Goal: Task Accomplishment & Management: Manage account settings

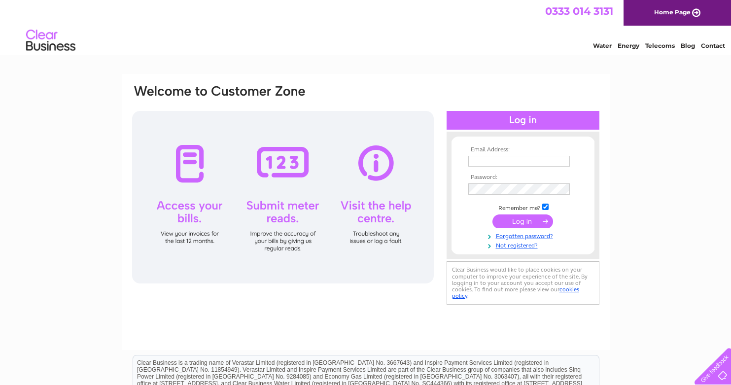
click at [500, 159] on input "text" at bounding box center [519, 161] width 102 height 11
type input "hello@studiomb.co.uk"
click at [492, 215] on input "submit" at bounding box center [522, 222] width 61 height 14
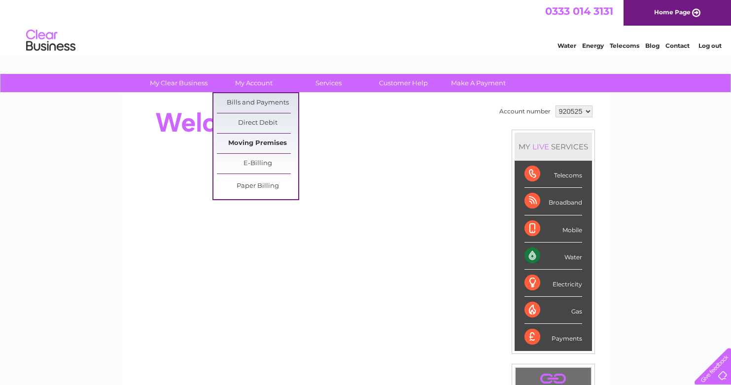
click at [260, 146] on link "Moving Premises" at bounding box center [257, 144] width 81 height 20
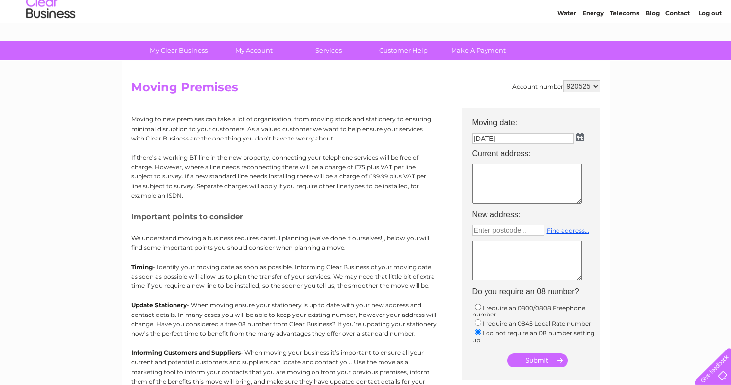
scroll to position [39, 0]
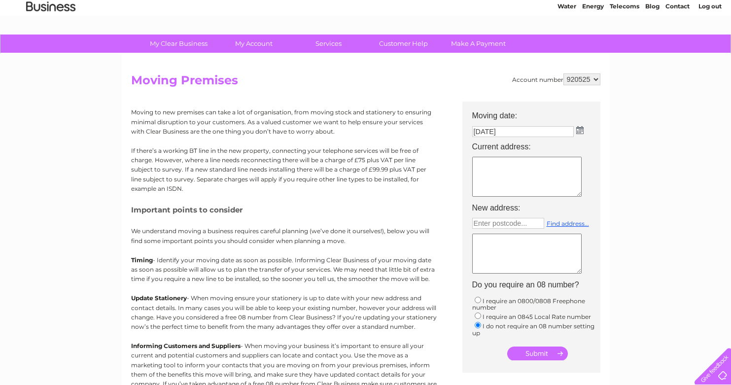
click at [580, 130] on img at bounding box center [579, 130] width 7 height 8
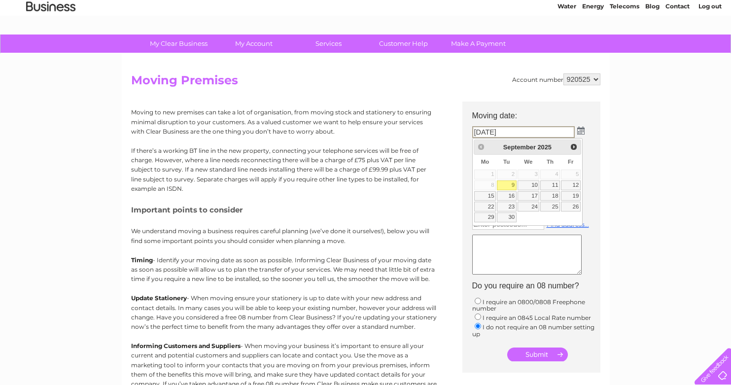
click at [571, 174] on table "Su Mo Tu We Th Fr Sa 1 2 3 4 5 6 7 8 9 10 11 12 13 14 15 16 17 18 19 20 21 22 2…" at bounding box center [527, 189] width 107 height 69
click at [508, 185] on link "9" at bounding box center [507, 185] width 20 height 10
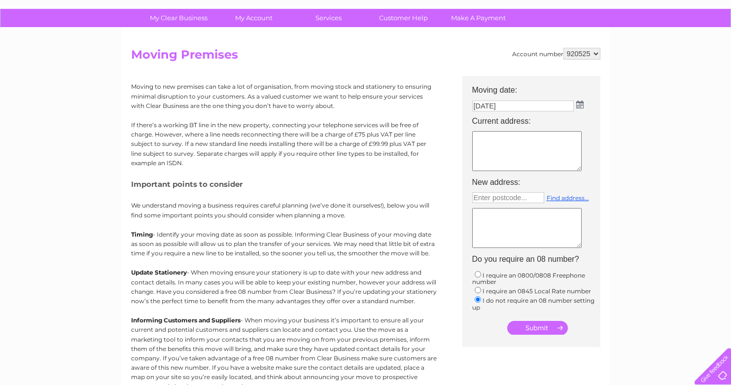
scroll to position [71, 0]
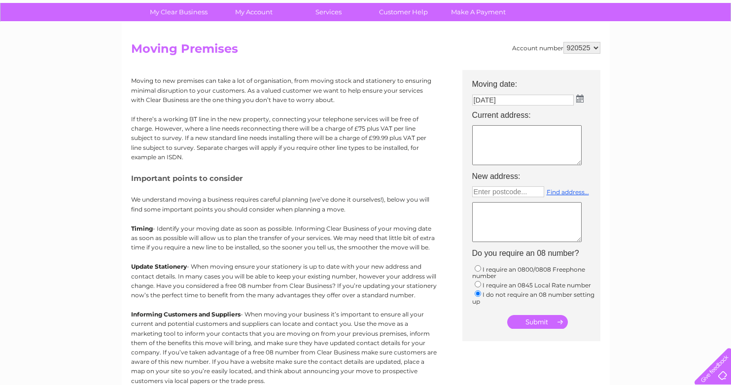
click at [510, 148] on textarea at bounding box center [526, 145] width 109 height 40
type textarea "[STREET_ADDRESS]"
type input "Enter postcode..."
type textarea "[STREET_ADDRESS]"
type input "EH6 6LU"
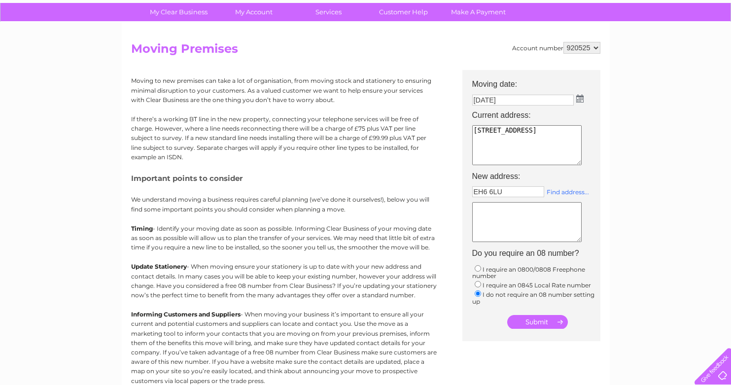
click at [564, 194] on link "Find address..." at bounding box center [568, 191] width 42 height 7
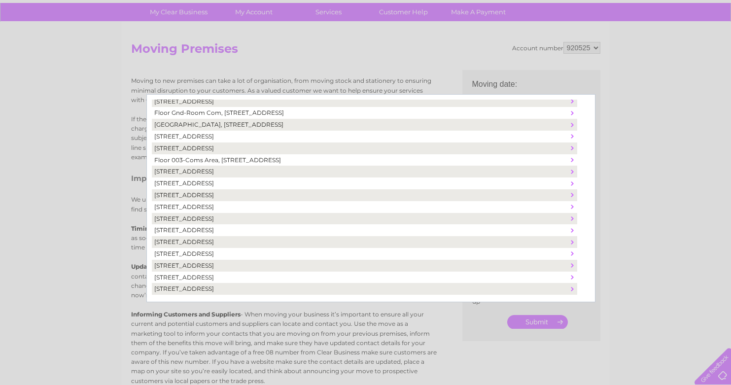
scroll to position [396, 0]
click at [259, 136] on td "[STREET_ADDRESS]" at bounding box center [360, 137] width 417 height 12
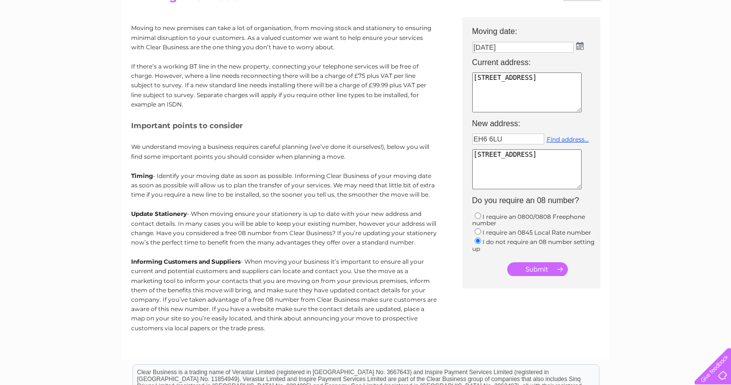
scroll to position [124, 0]
click at [682, 227] on div "My Clear Business Login Details My Details My Preferences Link Account My Accou…" at bounding box center [365, 239] width 731 height 578
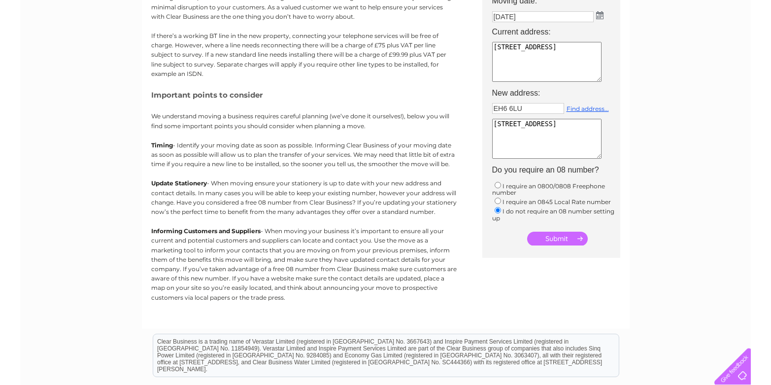
scroll to position [164, 0]
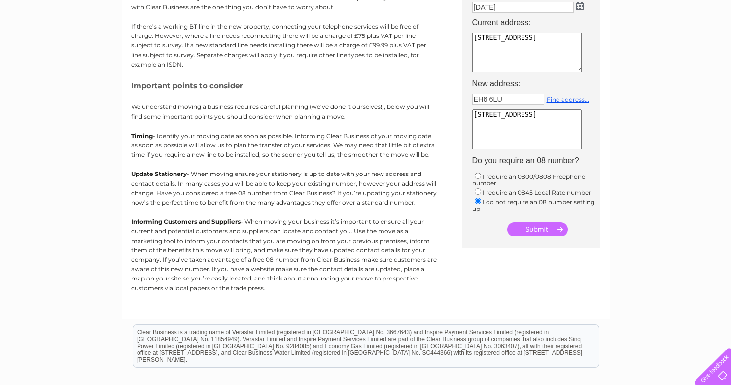
click at [486, 115] on textarea "[STREET_ADDRESS]" at bounding box center [526, 129] width 109 height 40
type textarea "[STREET_ADDRESS]"
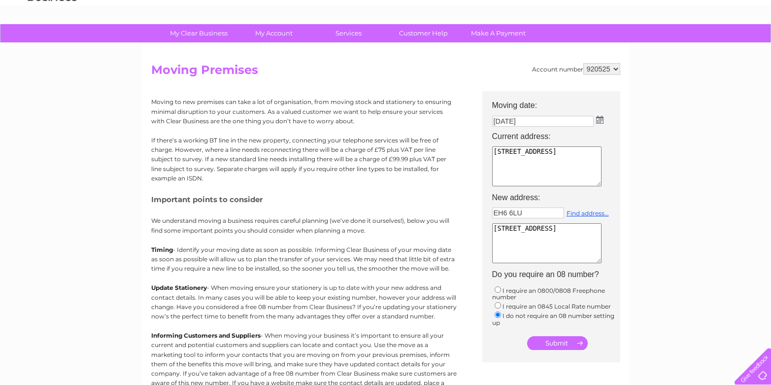
scroll to position [0, 0]
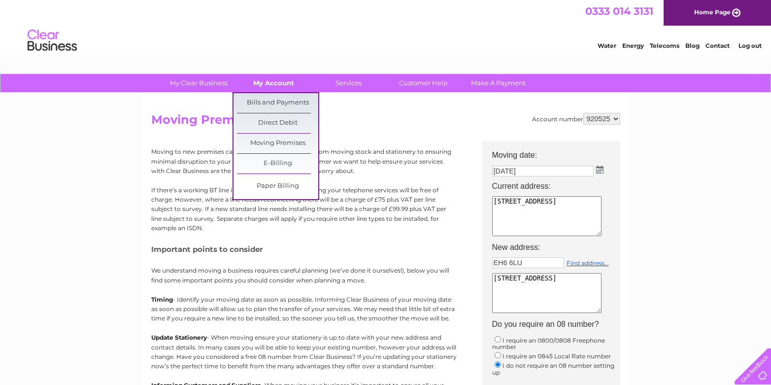
click at [264, 81] on link "My Account" at bounding box center [273, 83] width 81 height 18
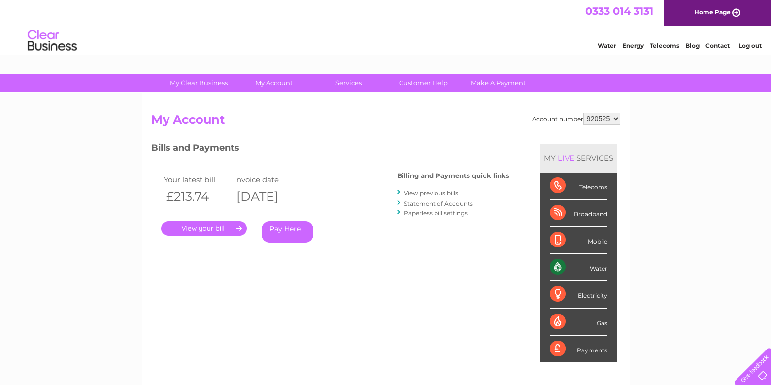
click at [216, 229] on link "." at bounding box center [204, 228] width 86 height 14
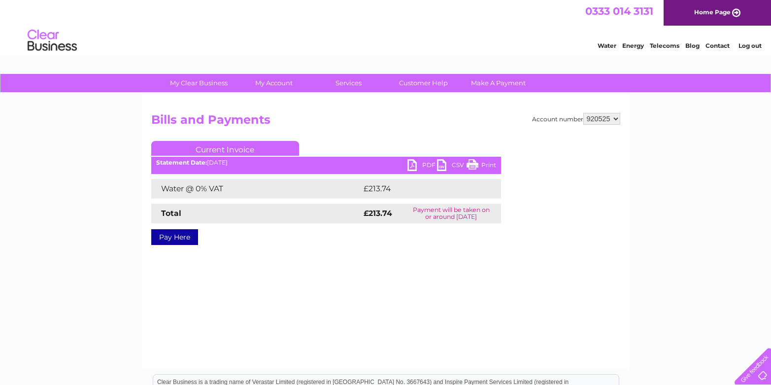
click at [423, 164] on link "PDF" at bounding box center [423, 166] width 30 height 14
